Goal: Task Accomplishment & Management: Manage account settings

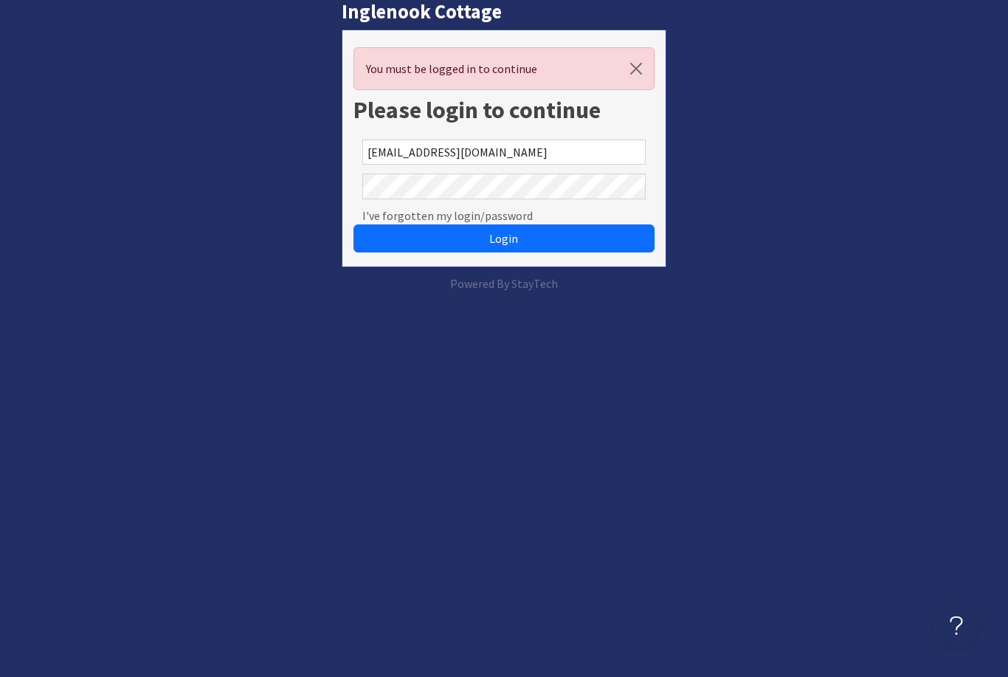
click at [503, 238] on button "Login" at bounding box center [504, 238] width 300 height 28
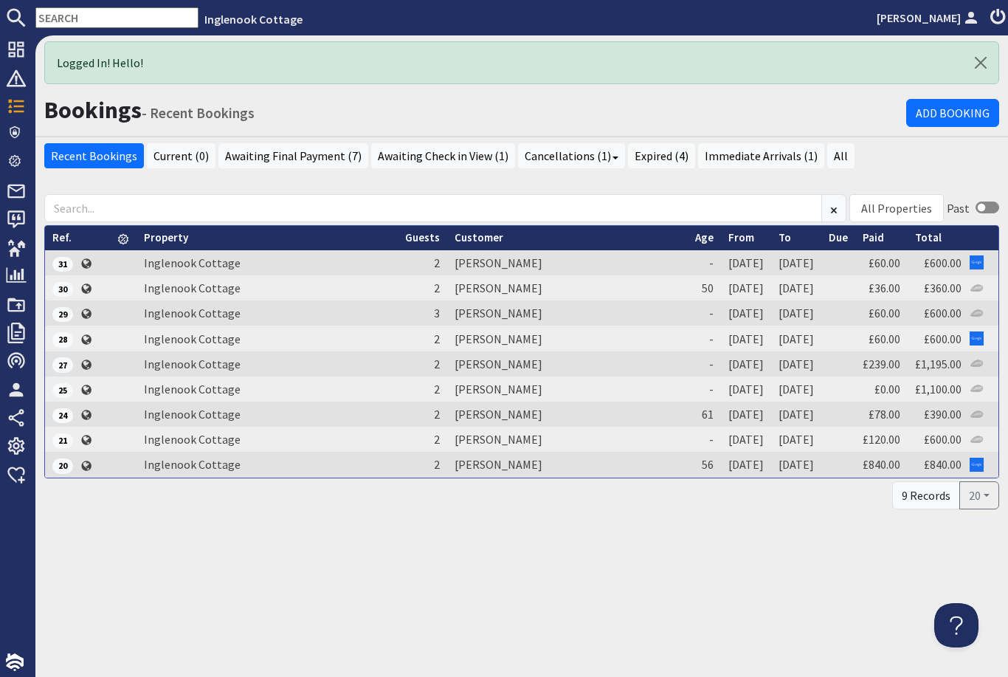
click at [9, 245] on use at bounding box center [16, 247] width 18 height 17
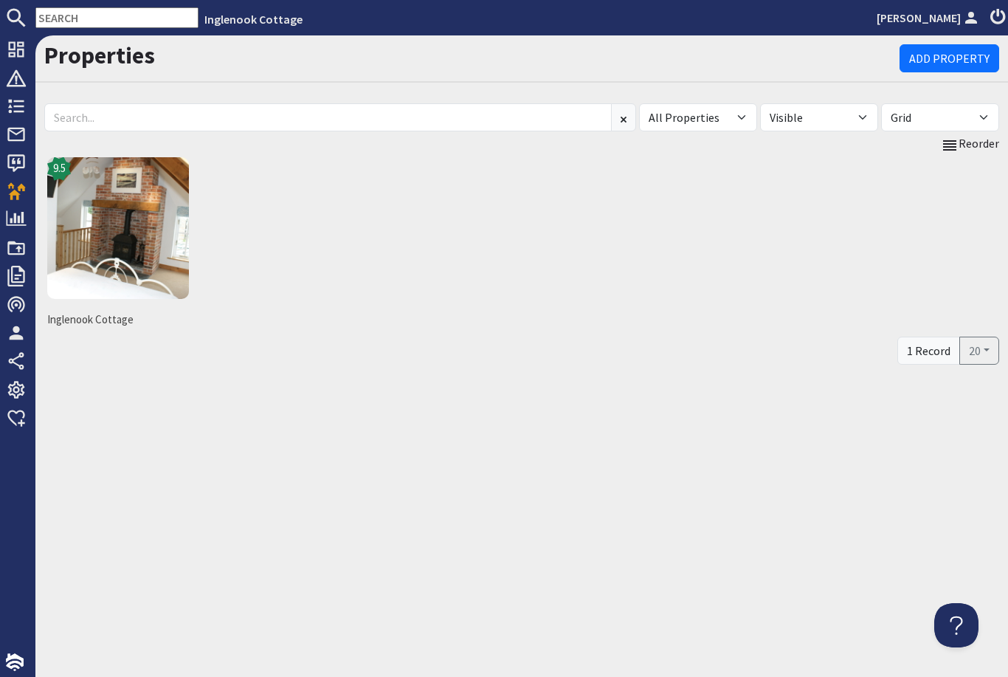
click at [119, 214] on img at bounding box center [118, 228] width 142 height 142
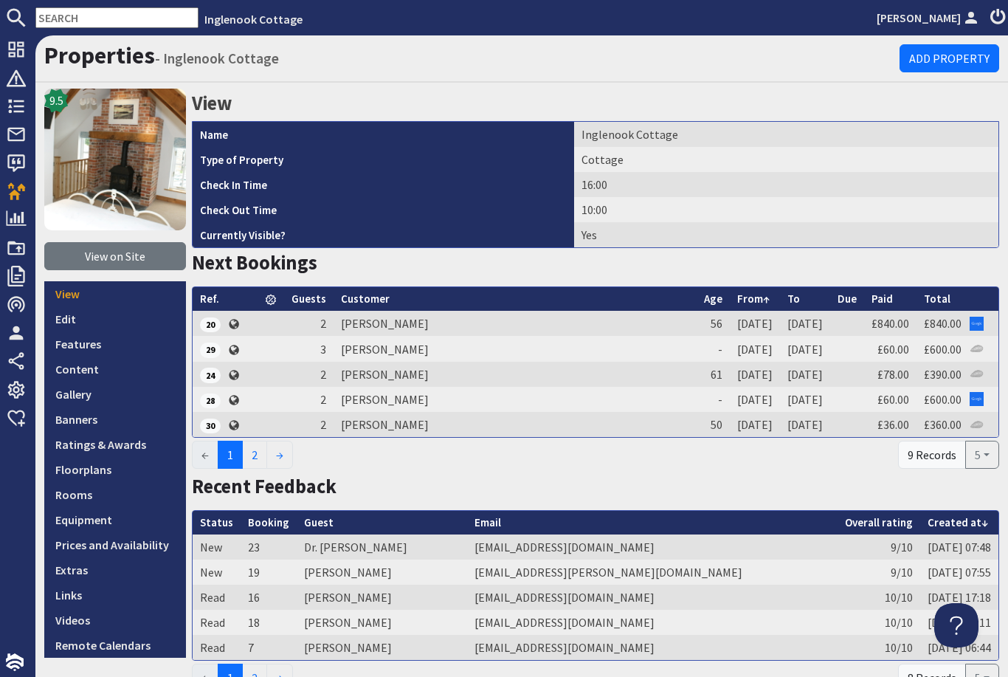
click at [78, 547] on link "Prices and Availability" at bounding box center [115, 544] width 142 height 25
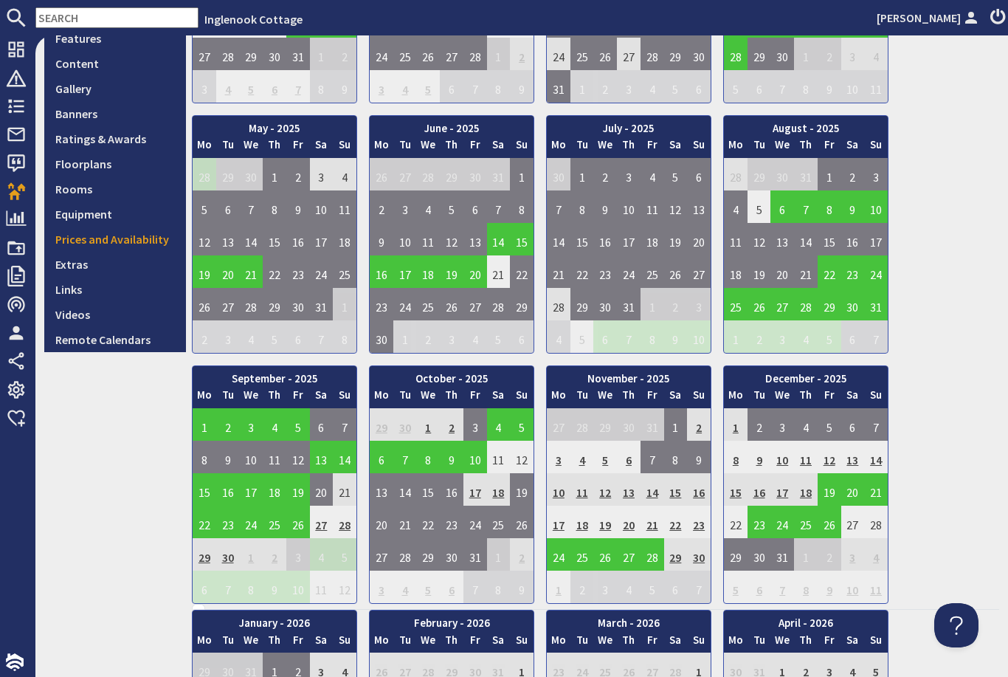
scroll to position [292, 0]
